Goal: Entertainment & Leisure: Consume media (video, audio)

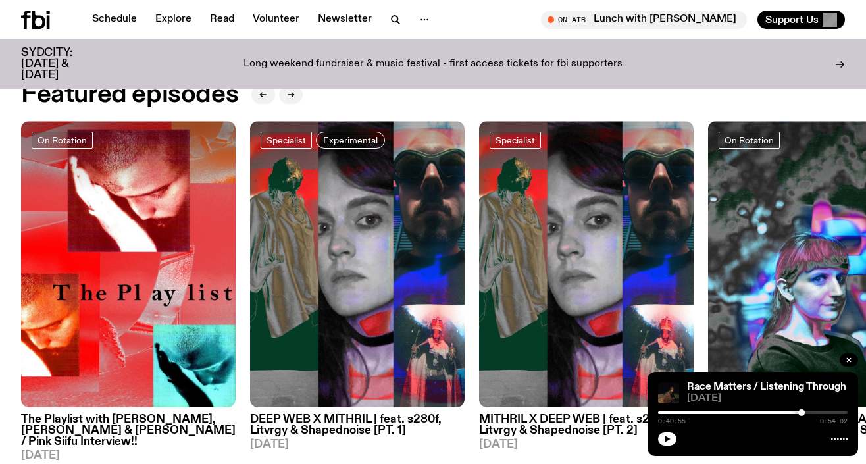
scroll to position [488, 0]
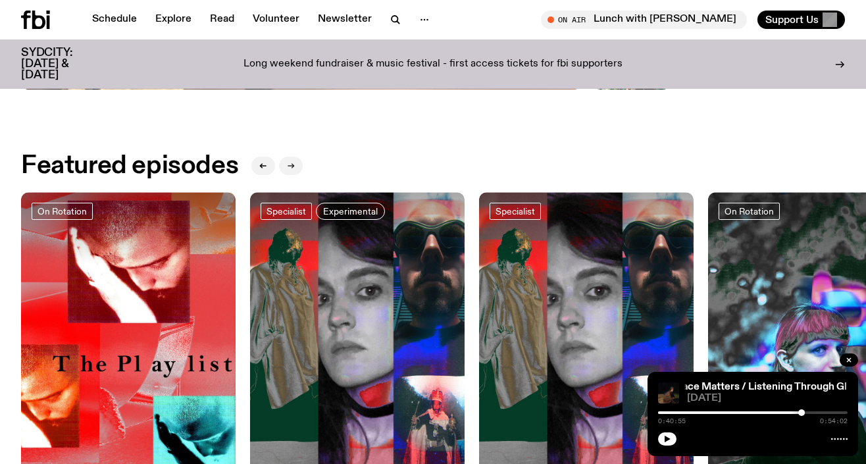
click at [286, 172] on button "button" at bounding box center [291, 166] width 24 height 18
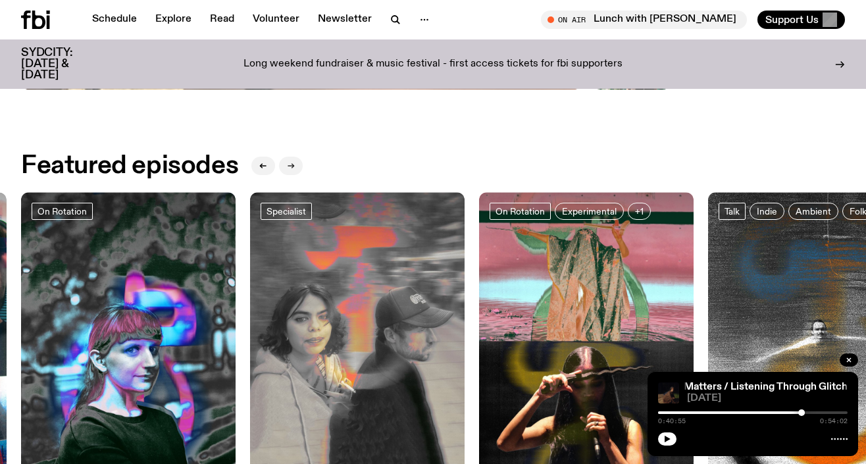
click at [287, 164] on icon "button" at bounding box center [291, 166] width 8 height 8
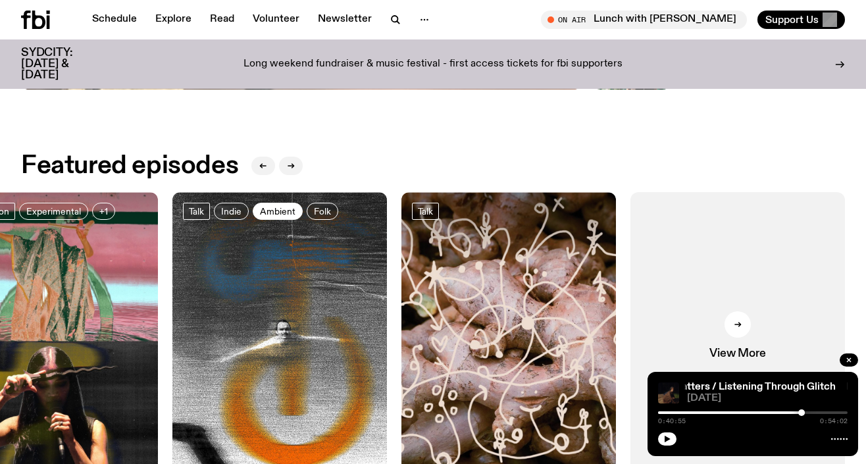
click at [286, 211] on span "Ambient" at bounding box center [278, 212] width 36 height 10
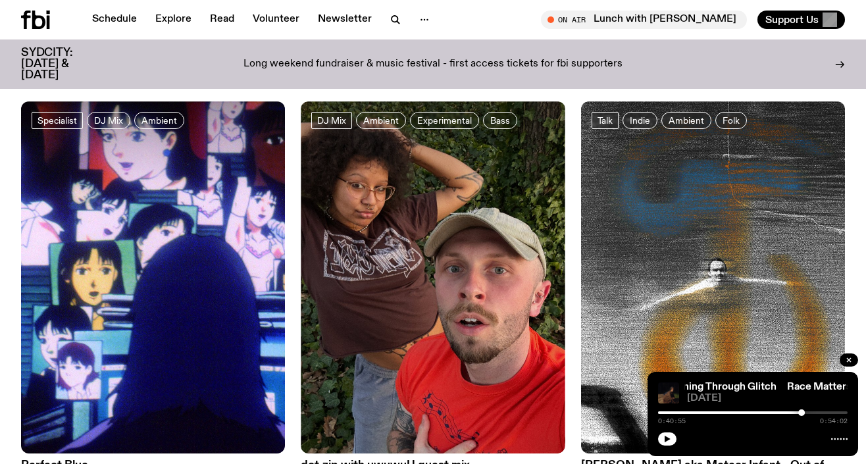
scroll to position [79, 0]
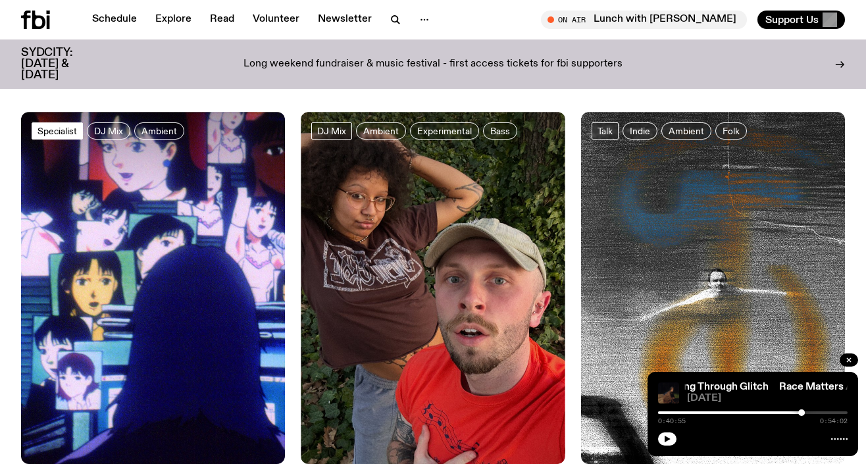
click at [55, 130] on span "Specialist" at bounding box center [56, 131] width 39 height 10
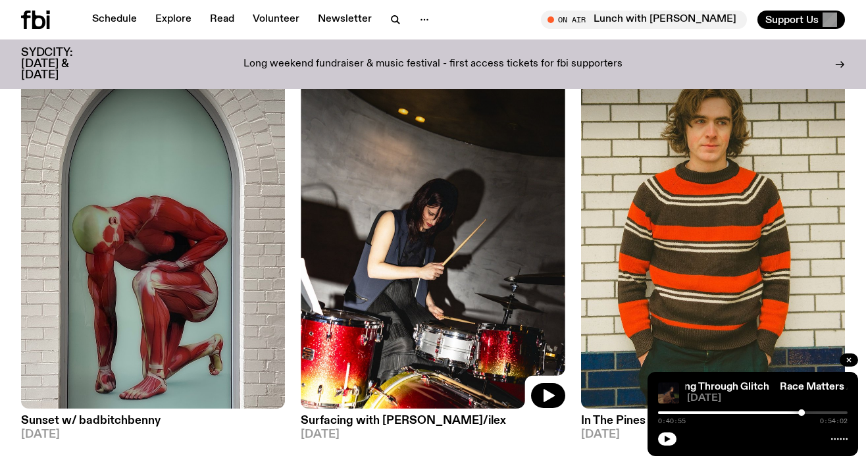
scroll to position [1827, 0]
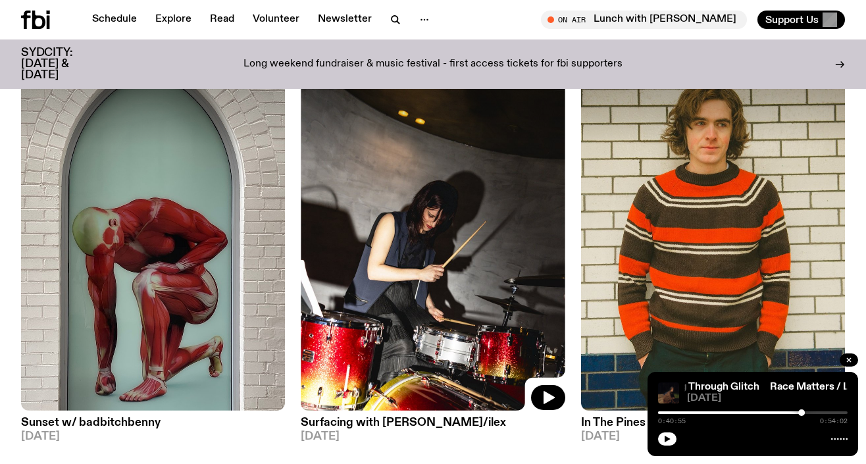
click at [359, 174] on img at bounding box center [433, 235] width 264 height 352
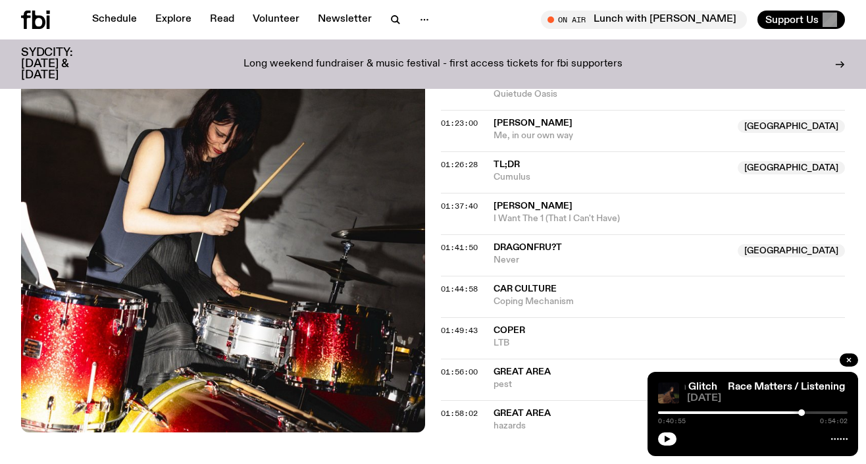
scroll to position [1275, 0]
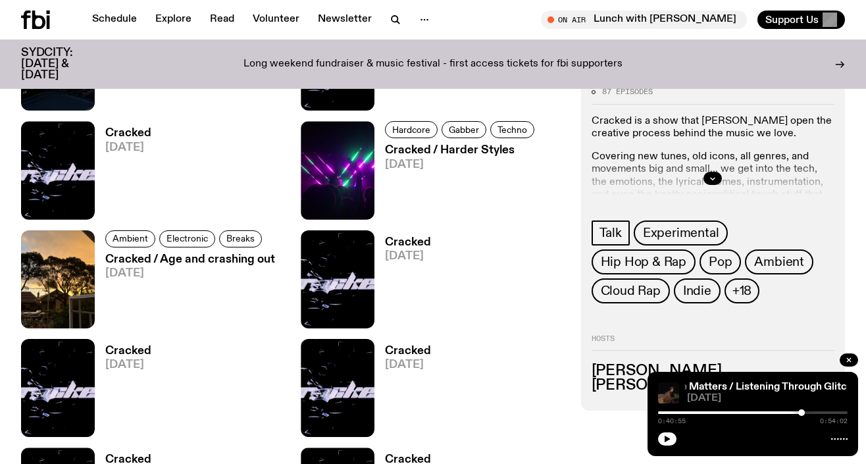
scroll to position [598, 0]
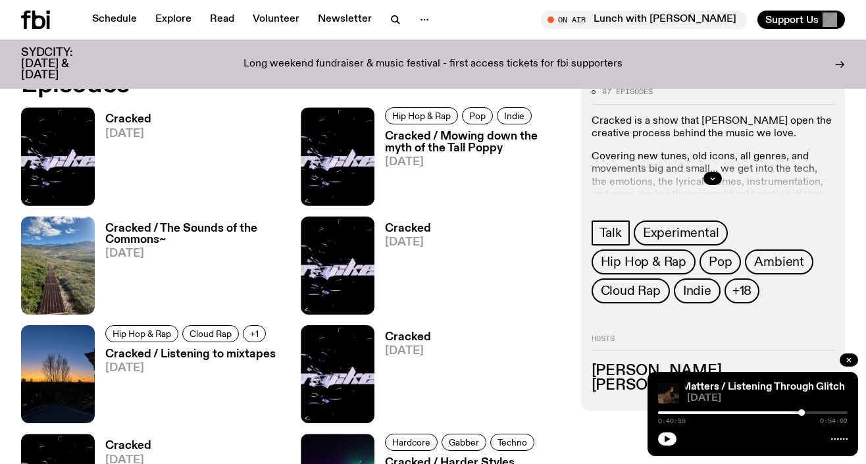
click at [138, 116] on h3 "Cracked" at bounding box center [128, 119] width 46 height 11
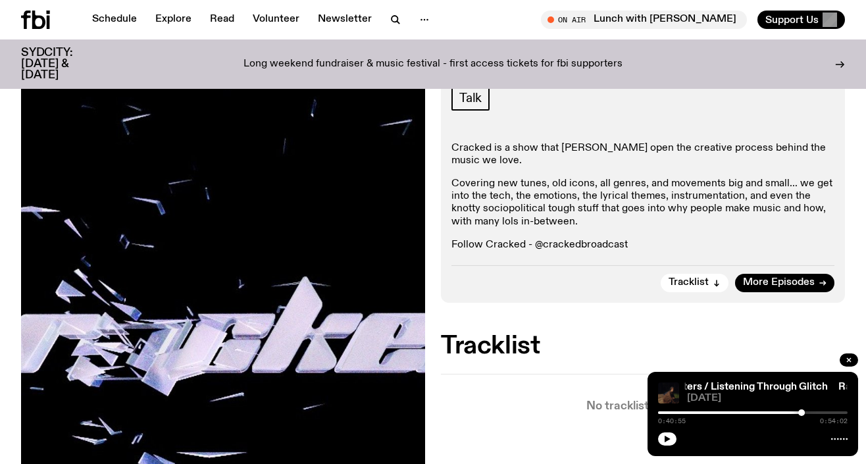
scroll to position [185, 0]
